Goal: Task Accomplishment & Management: Use online tool/utility

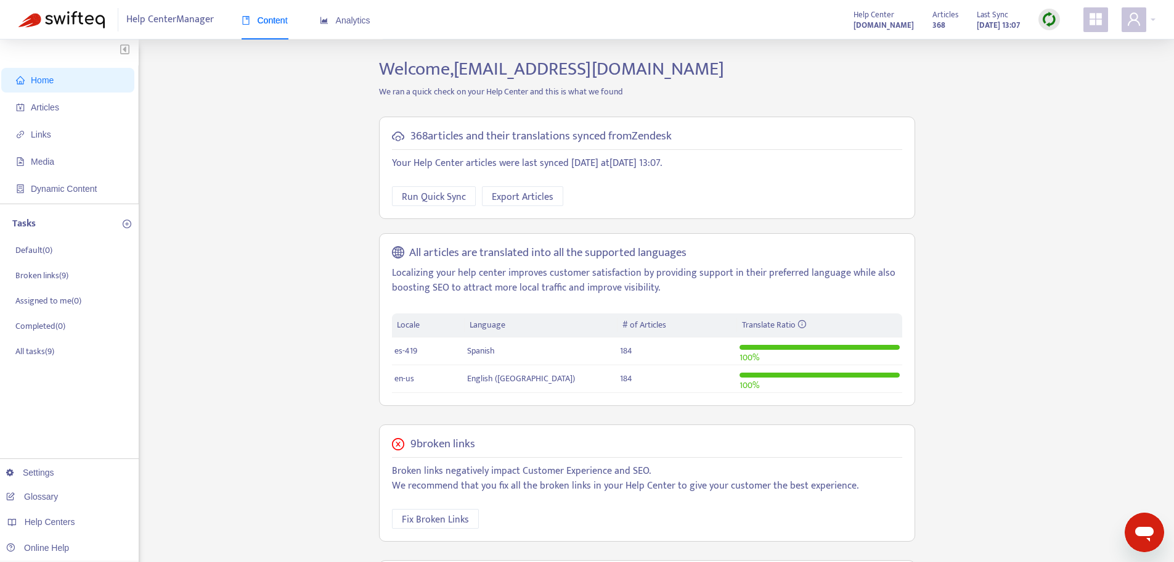
click at [1046, 14] on img at bounding box center [1049, 19] width 15 height 15
click at [1061, 39] on link "Quick Sync" at bounding box center [1075, 45] width 52 height 14
click at [95, 99] on span "Articles" at bounding box center [70, 107] width 109 height 25
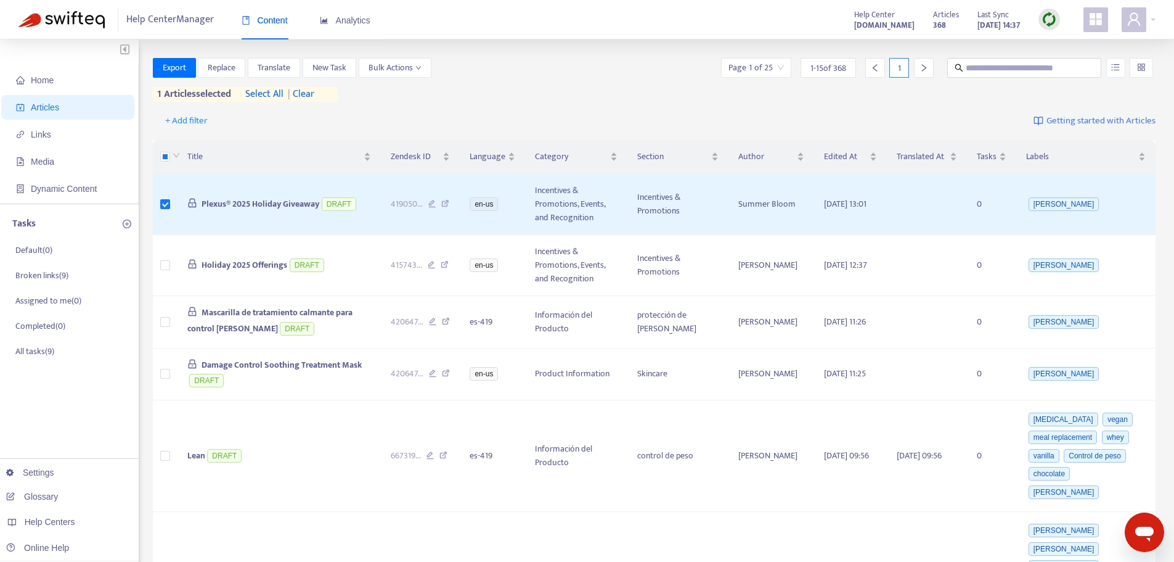
click at [314, 90] on span "| clear" at bounding box center [299, 94] width 31 height 15
click at [281, 65] on span "Translate" at bounding box center [274, 68] width 33 height 14
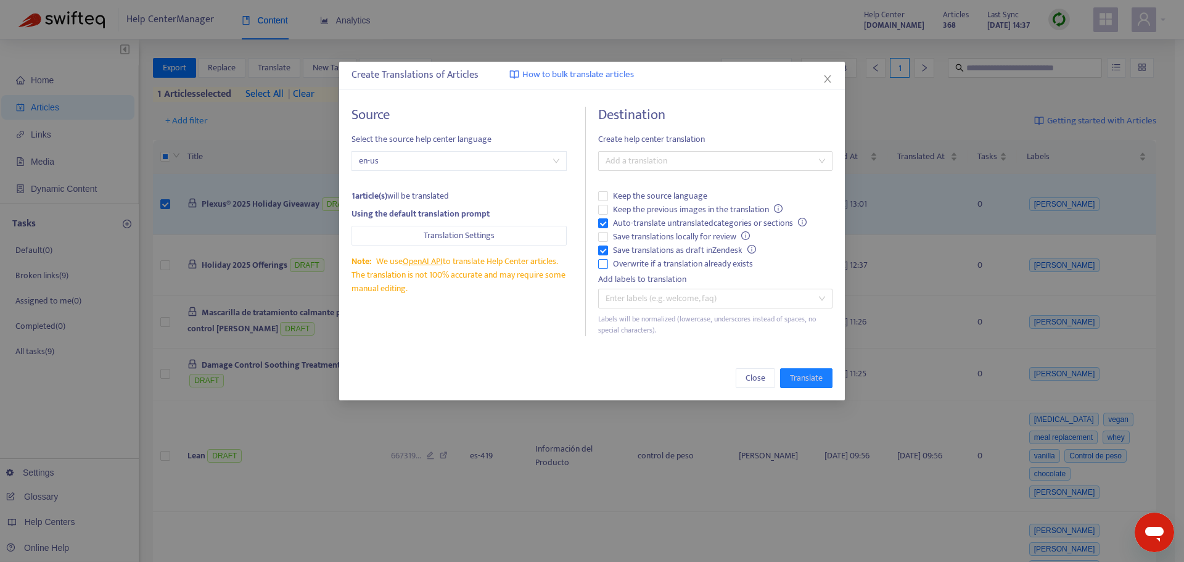
click at [636, 263] on span "Overwrite if a translation already exists" at bounding box center [683, 264] width 150 height 14
click at [634, 223] on span "Auto-translate untranslated categories or sections" at bounding box center [709, 223] width 203 height 14
click at [644, 169] on div "Add a translation" at bounding box center [715, 161] width 234 height 20
click at [652, 205] on div "Spanish ( es-419 )" at bounding box center [715, 206] width 215 height 14
click at [798, 375] on span "Translate" at bounding box center [806, 378] width 33 height 14
